Goal: Navigation & Orientation: Find specific page/section

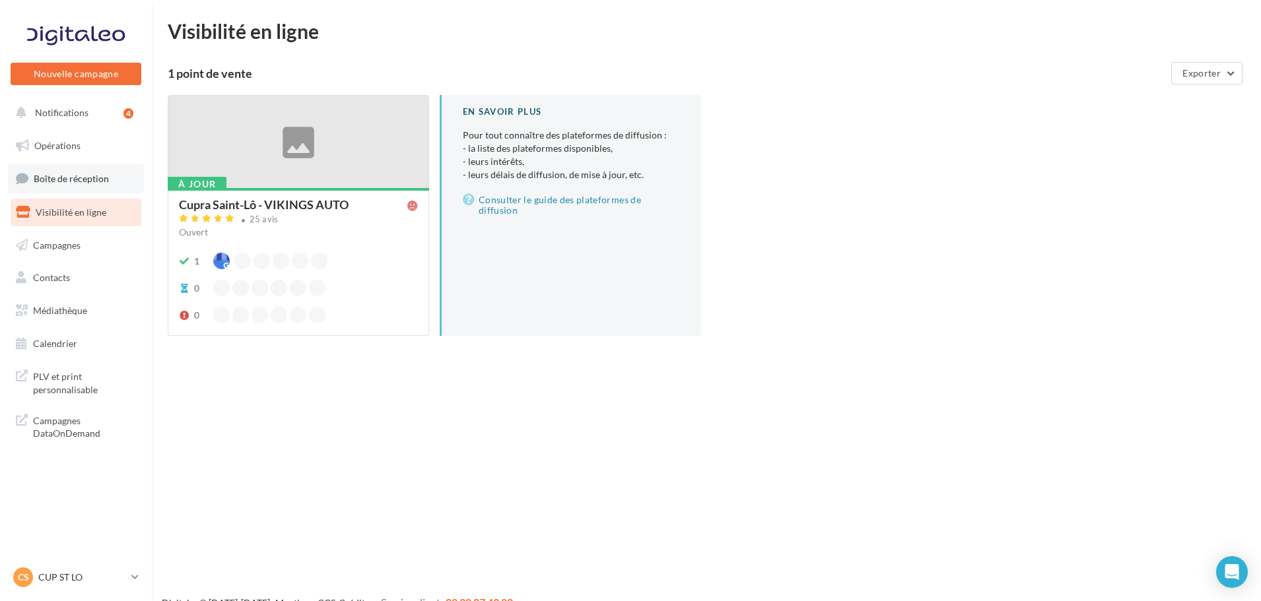
click at [97, 189] on link "Boîte de réception" at bounding box center [76, 178] width 136 height 28
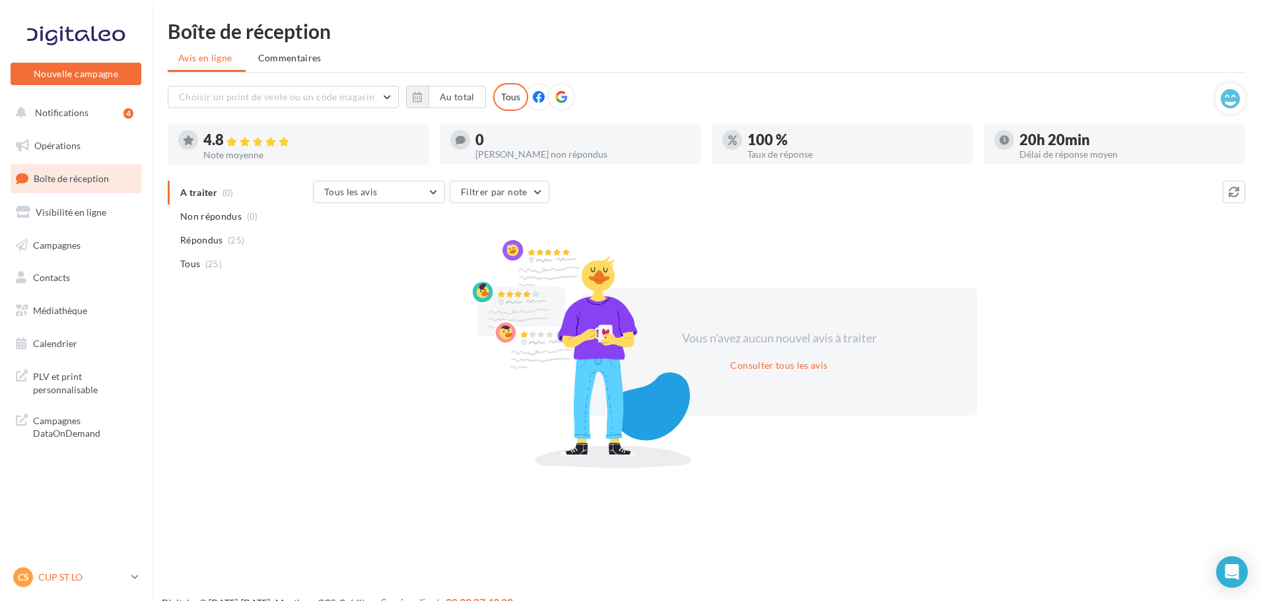
click at [77, 576] on p "CUP ST LO" at bounding box center [82, 577] width 88 height 13
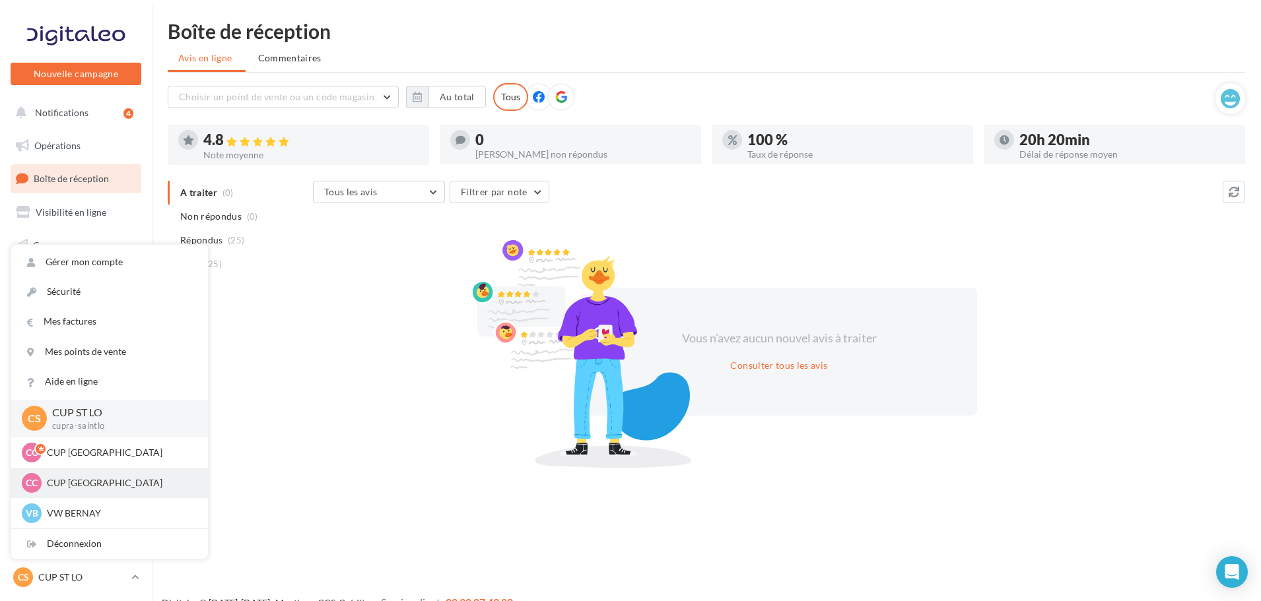
click at [96, 479] on p "CUP [GEOGRAPHIC_DATA]" at bounding box center [119, 483] width 145 height 13
